Goal: Transaction & Acquisition: Book appointment/travel/reservation

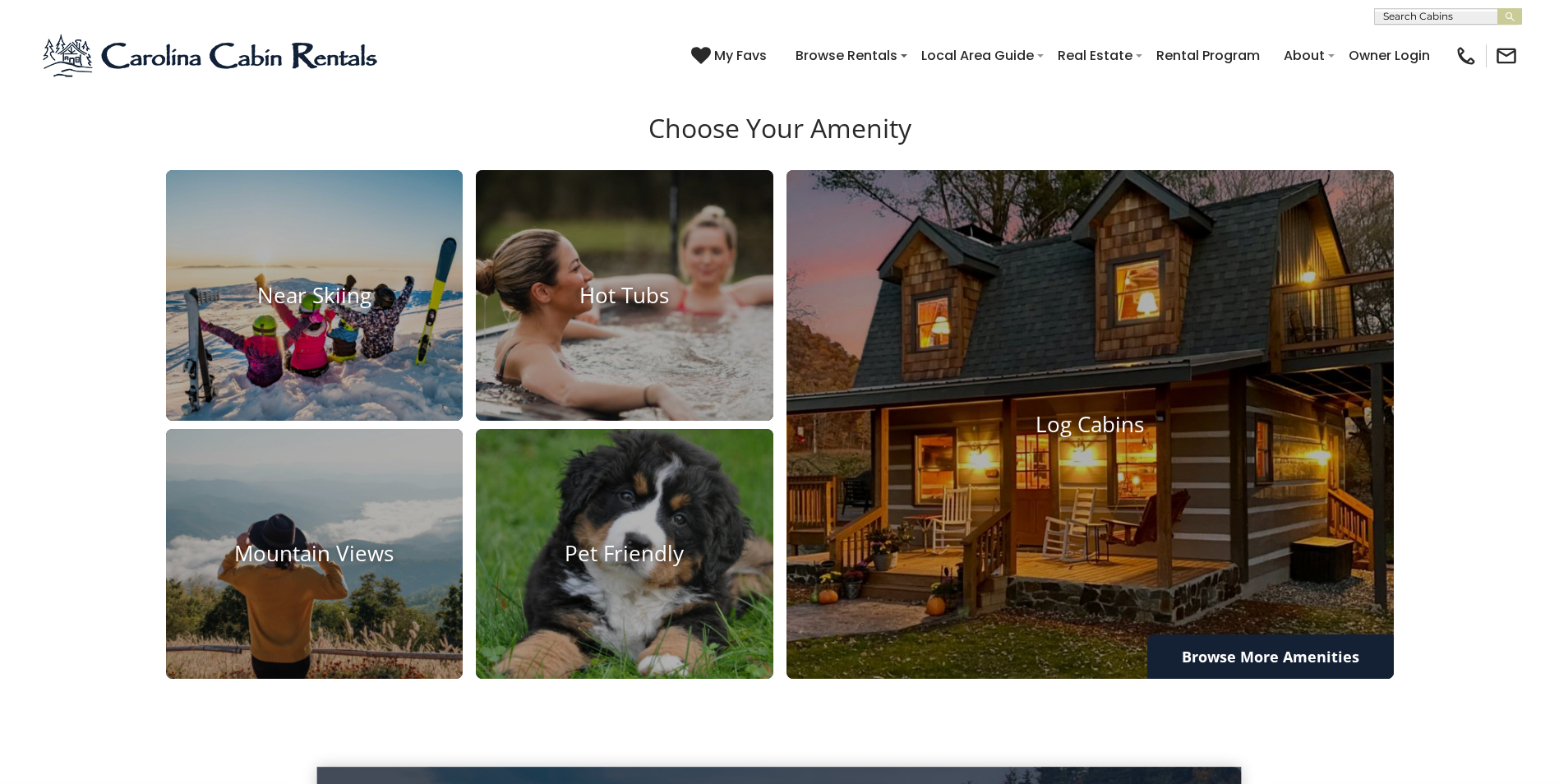
scroll to position [1367, 0]
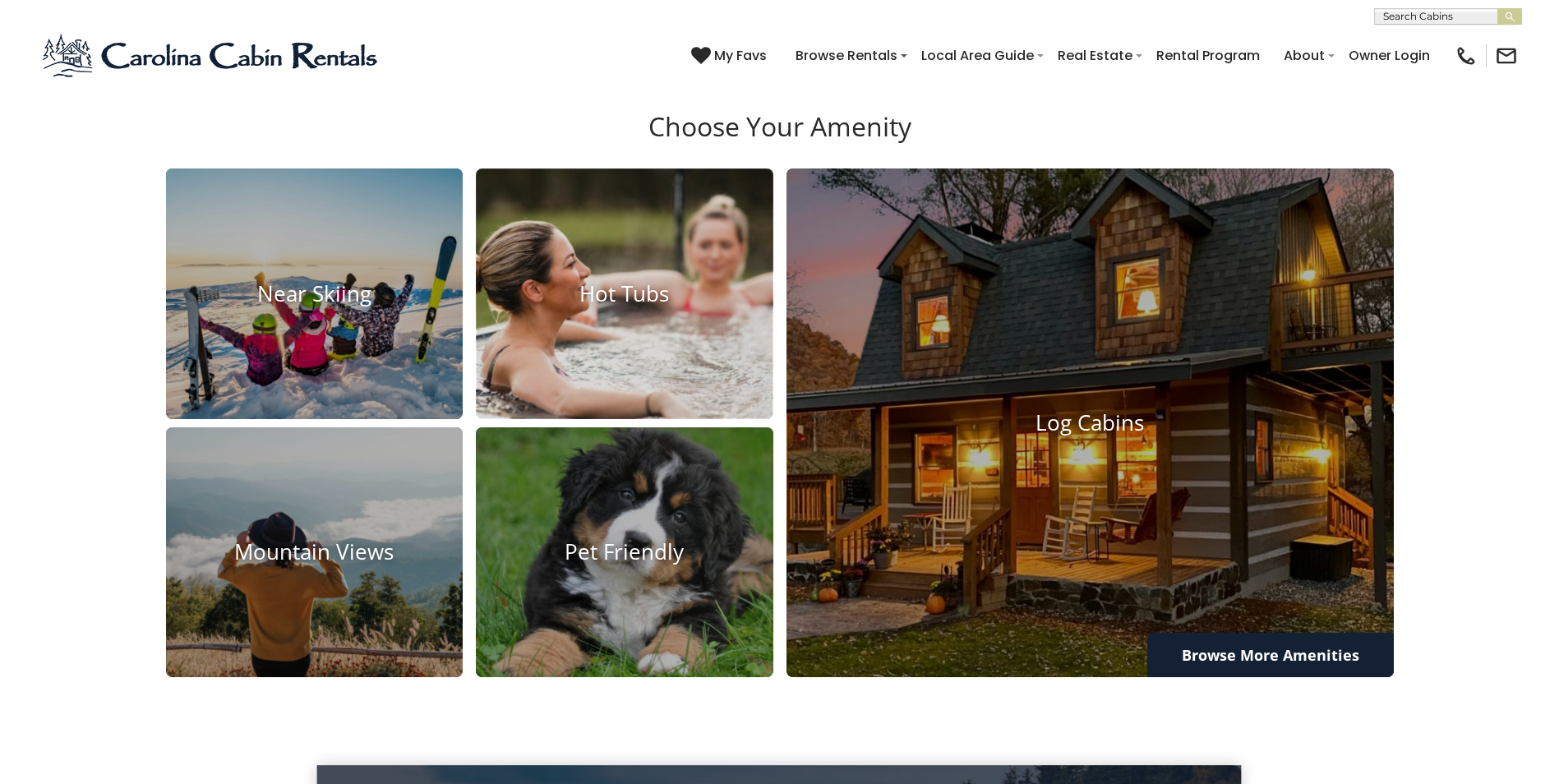
click at [693, 381] on img at bounding box center [624, 294] width 327 height 275
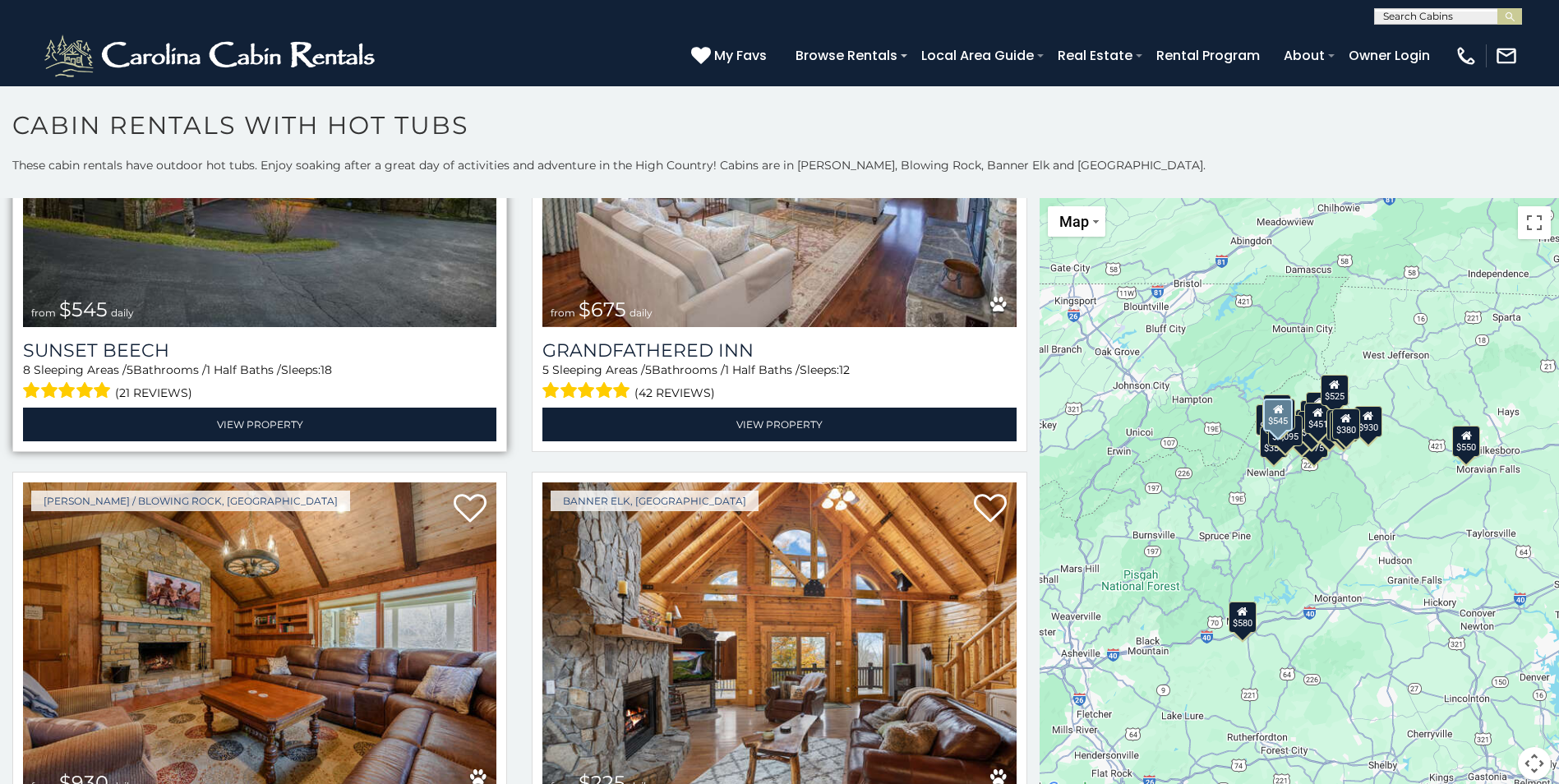
scroll to position [5177, 0]
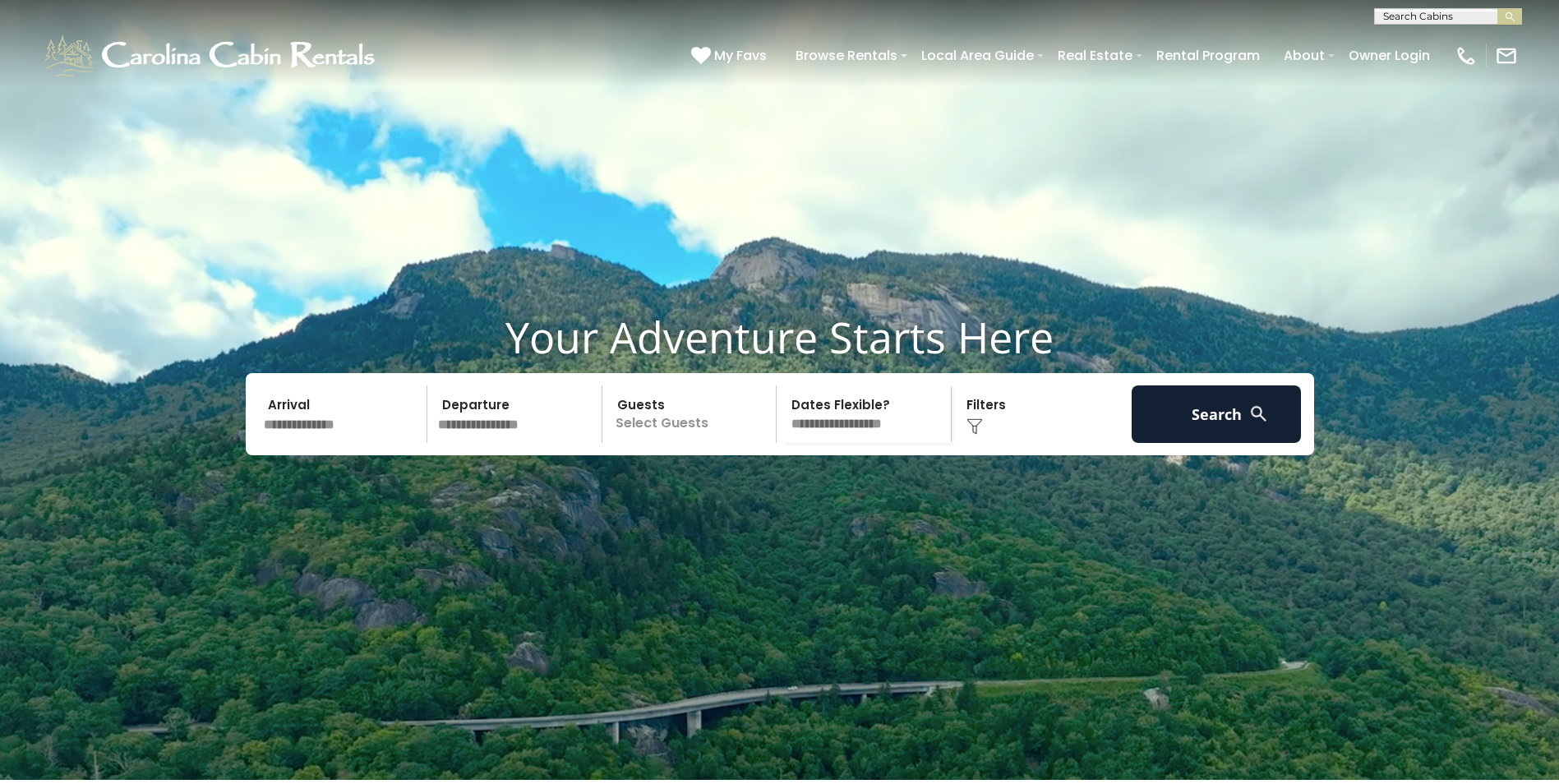
scroll to position [1367, 0]
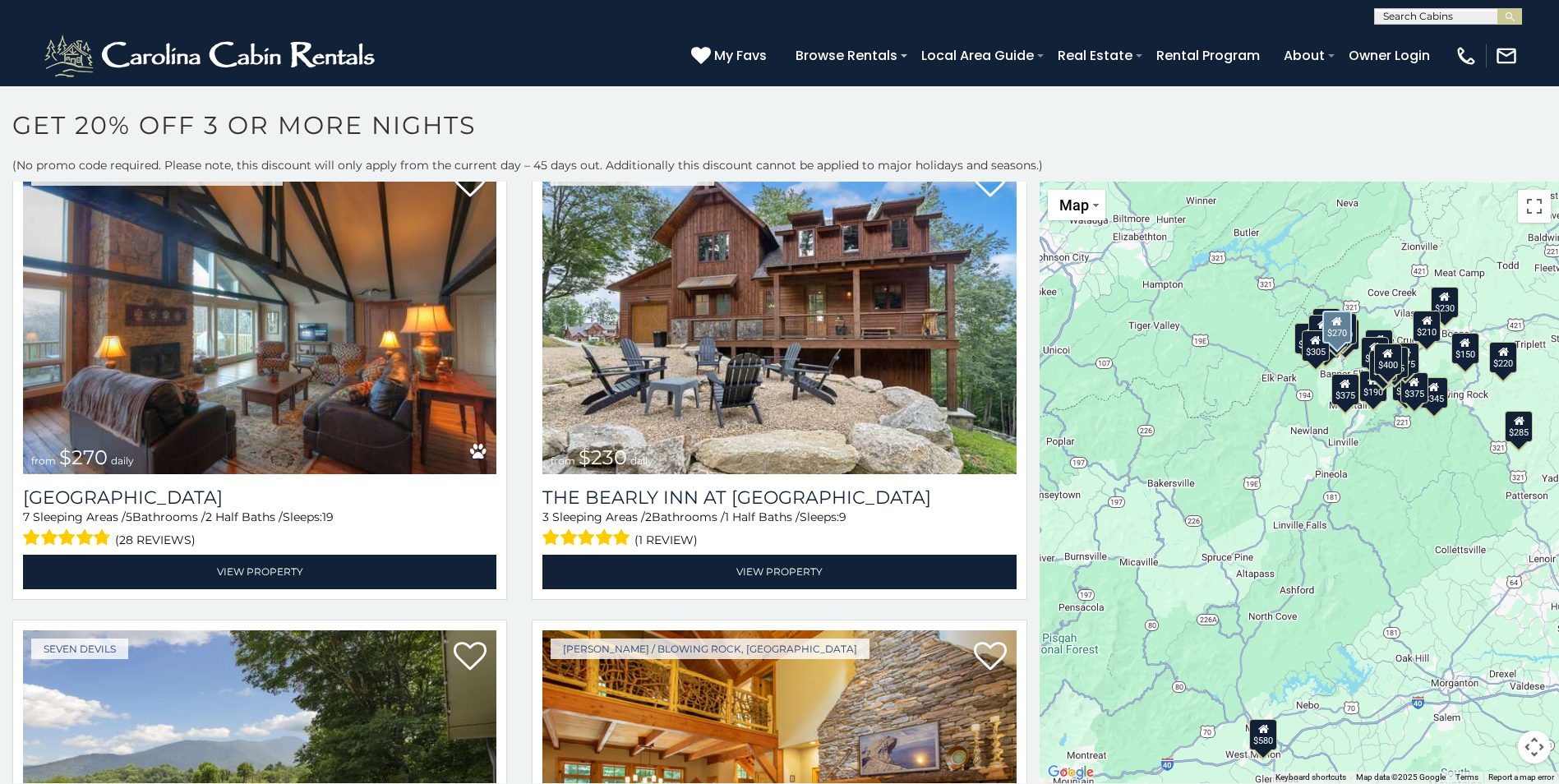
scroll to position [328, 0]
